Goal: Information Seeking & Learning: Find contact information

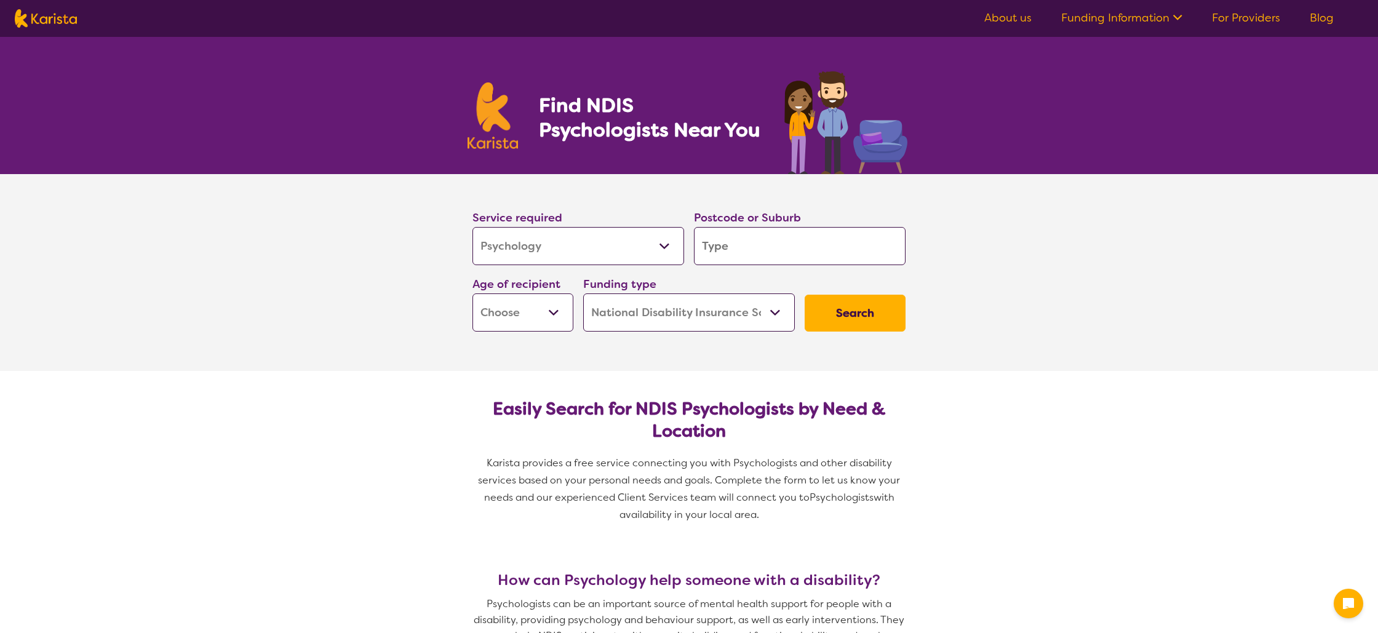
select select "Psychology"
select select "NDIS"
select select "Psychology"
select select "NDIS"
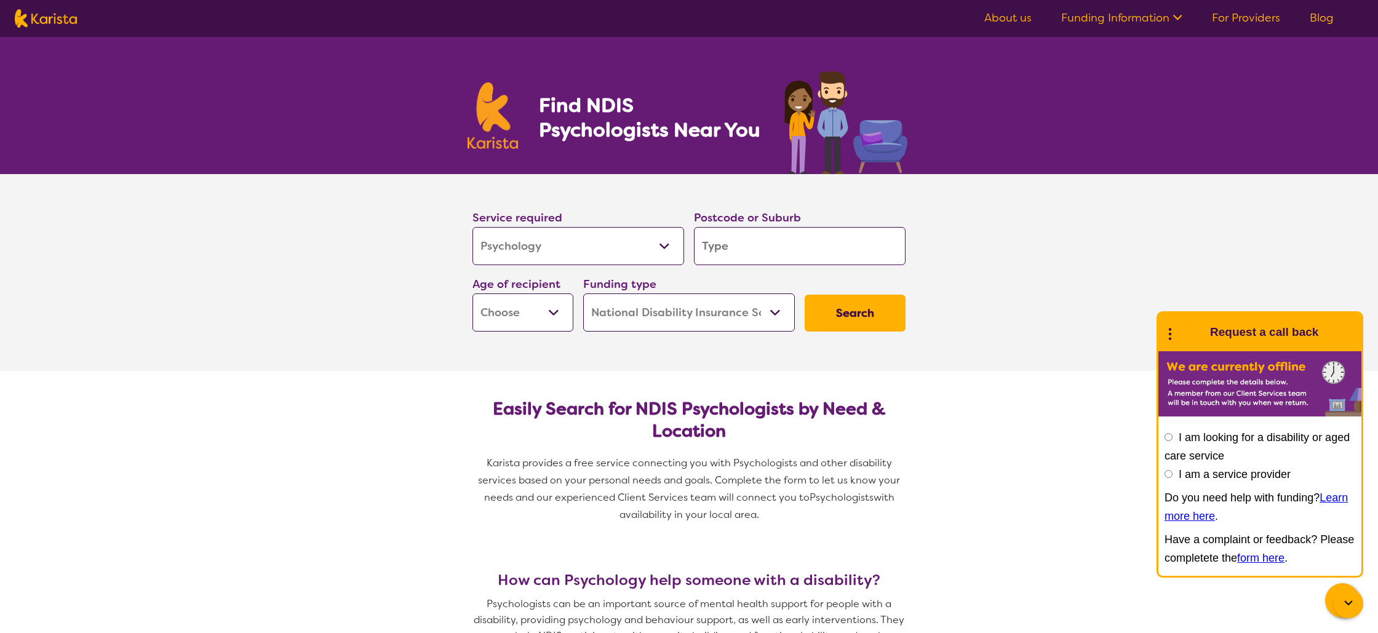
click at [519, 316] on select "Early Childhood - 0 to 9 Child - 10 to 11 Adolescent - 12 to 17 Adult - 18 to 6…" at bounding box center [523, 313] width 101 height 38
select select "AG"
click at [473, 294] on select "Early Childhood - 0 to 9 Child - 10 to 11 Adolescent - 12 to 17 Adult - 18 to 6…" at bounding box center [523, 313] width 101 height 38
select select "AG"
click at [876, 317] on button "Search" at bounding box center [855, 313] width 101 height 37
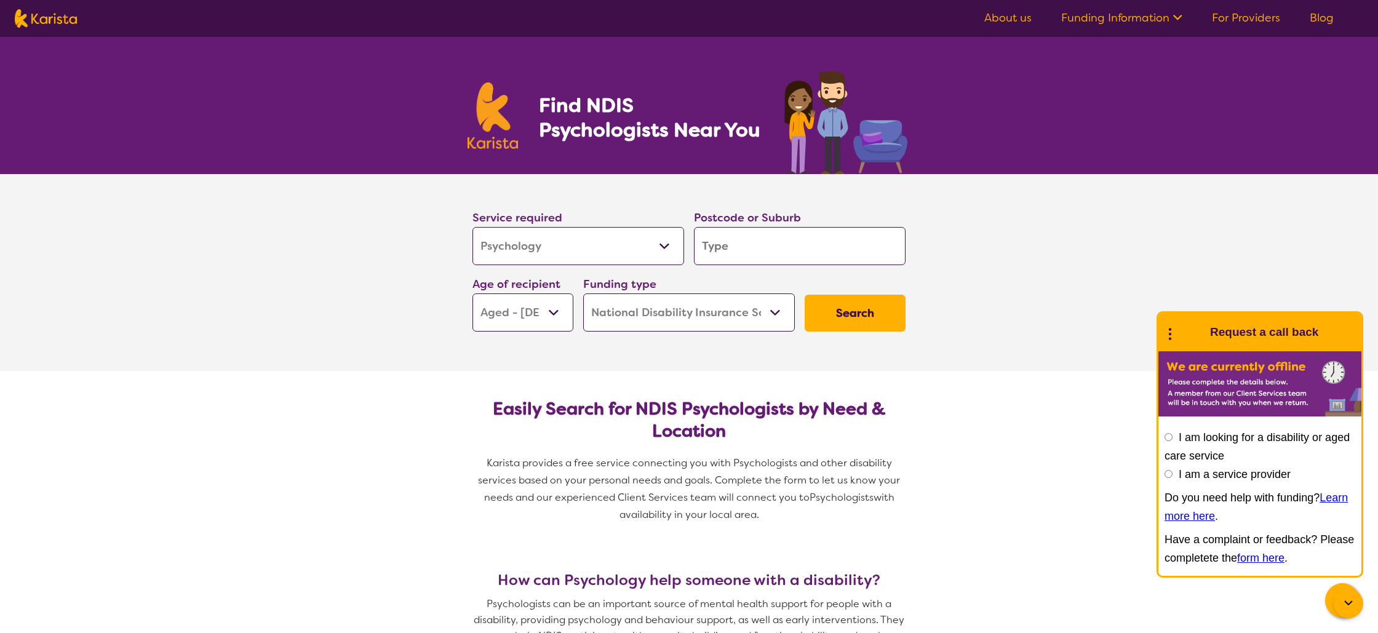
click at [751, 244] on input "search" at bounding box center [800, 246] width 212 height 38
type input "2304"
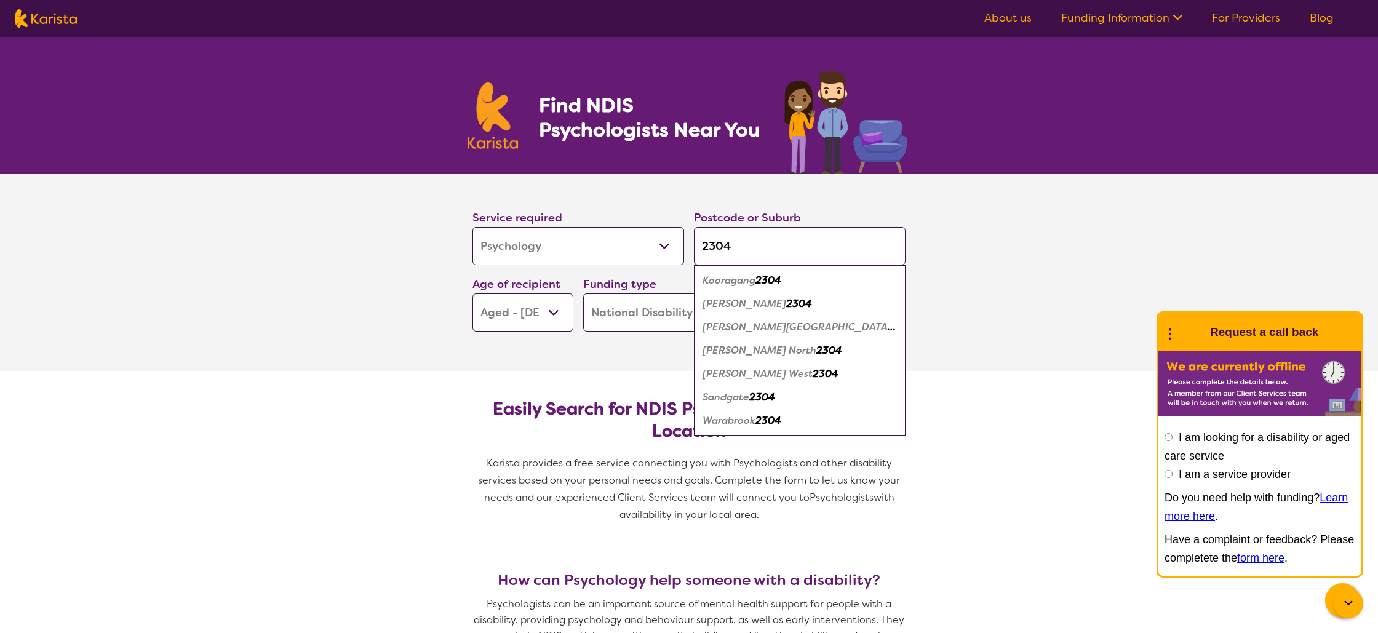
click at [786, 304] on em "2304" at bounding box center [799, 303] width 26 height 13
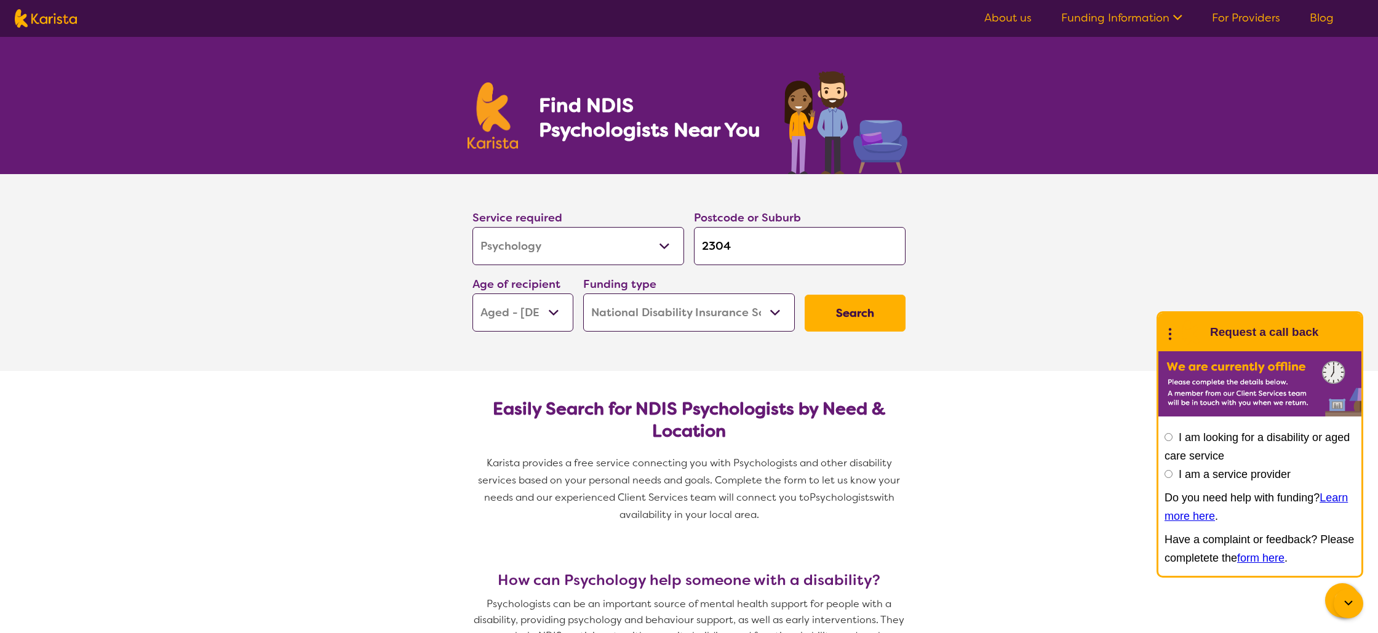
click at [866, 316] on button "Search" at bounding box center [855, 313] width 101 height 37
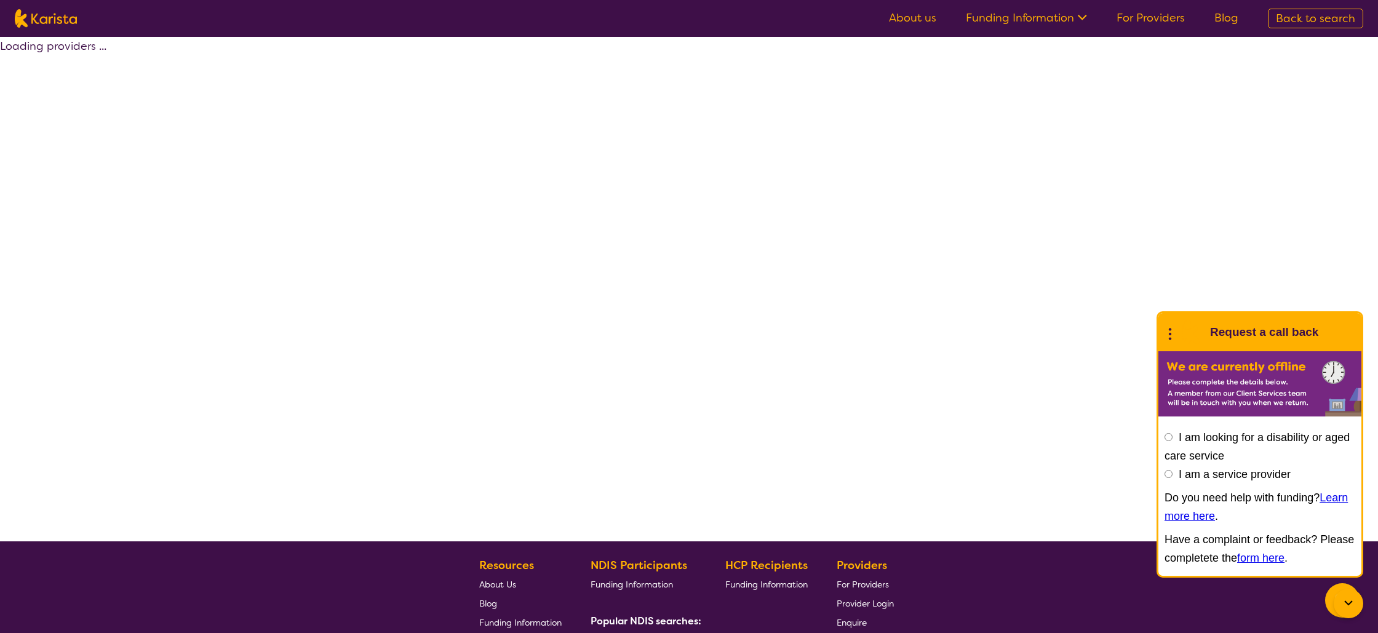
select select "by_score"
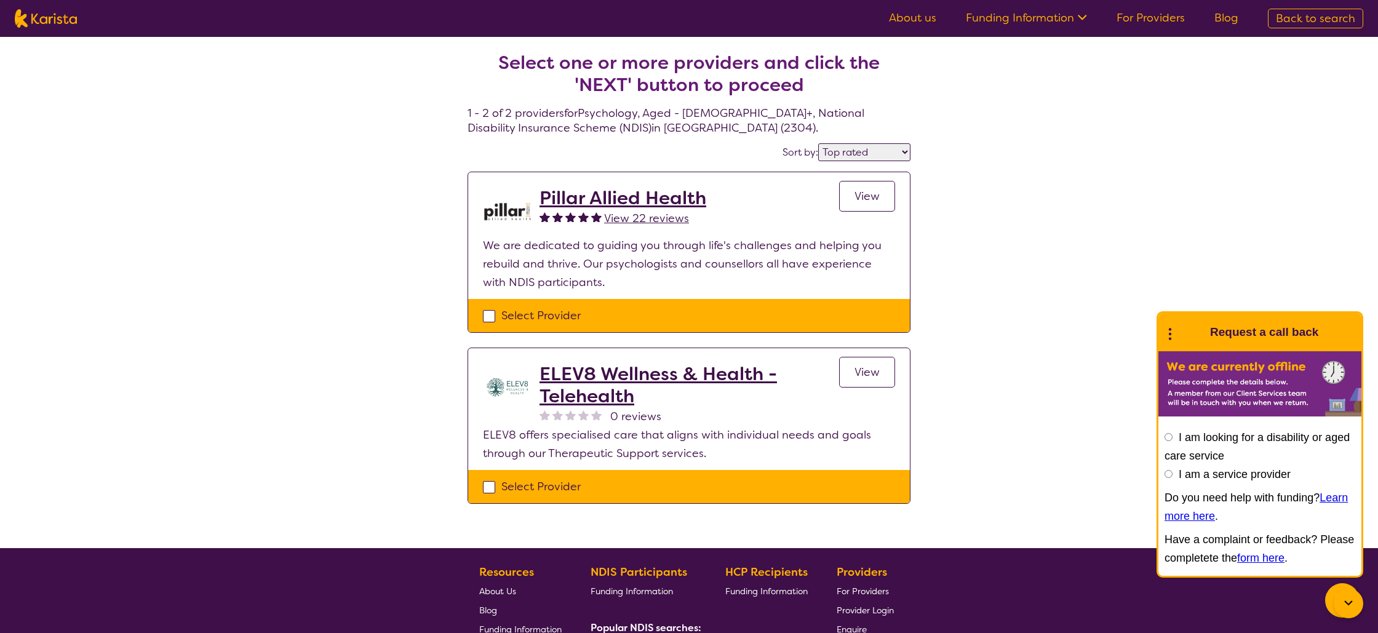
click at [611, 197] on h2 "Pillar Allied Health" at bounding box center [623, 198] width 167 height 22
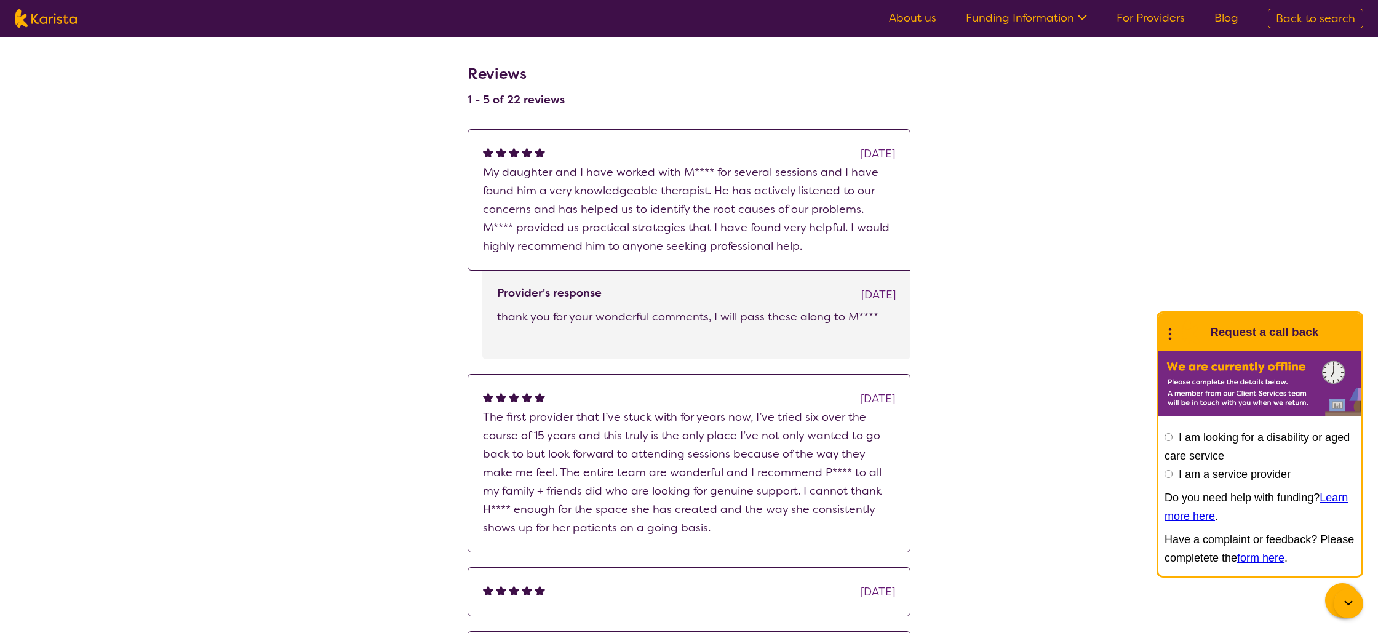
scroll to position [789, 0]
